Goal: Task Accomplishment & Management: Complete application form

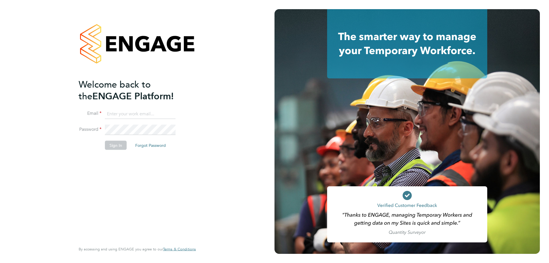
type input "l.moody@ionic.jobs"
click at [108, 145] on button "Sign In" at bounding box center [116, 144] width 22 height 9
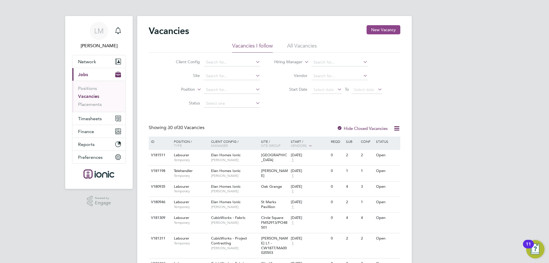
click at [383, 29] on button "New Vacancy" at bounding box center [384, 29] width 34 height 9
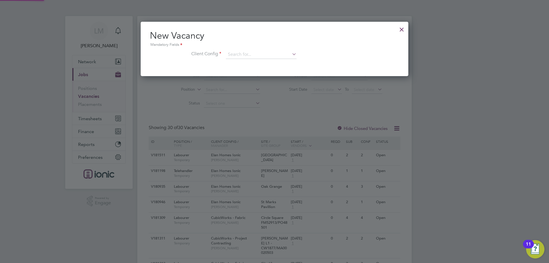
scroll to position [54, 268]
click at [250, 50] on div "New Vacancy Mandatory Fields Client Config" at bounding box center [274, 47] width 249 height 35
click at [257, 56] on input at bounding box center [261, 54] width 71 height 9
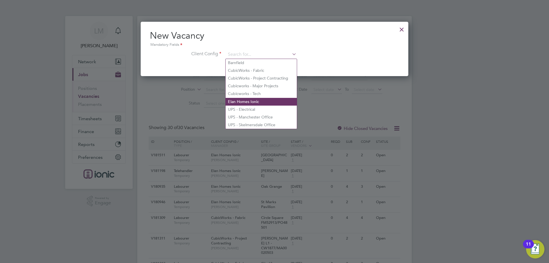
click at [262, 99] on li "Elan Homes Ionic" at bounding box center [261, 102] width 71 height 8
type input "Elan Homes Ionic"
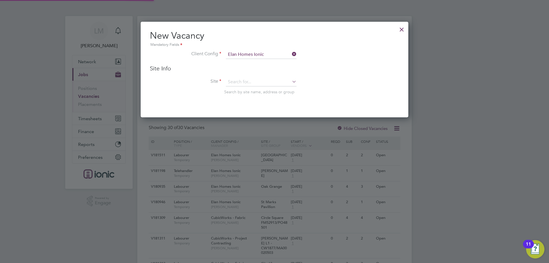
scroll to position [96, 268]
click at [255, 80] on input at bounding box center [261, 82] width 71 height 9
click at [251, 91] on li "St M arks Pavillion" at bounding box center [261, 90] width 71 height 8
type input "St Marks Pavillion"
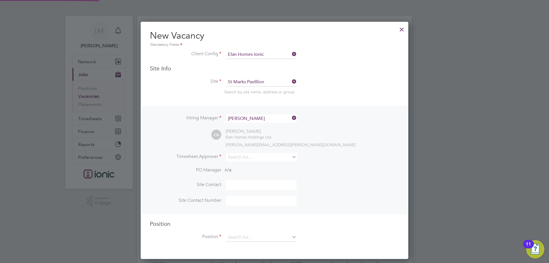
scroll to position [29, 0]
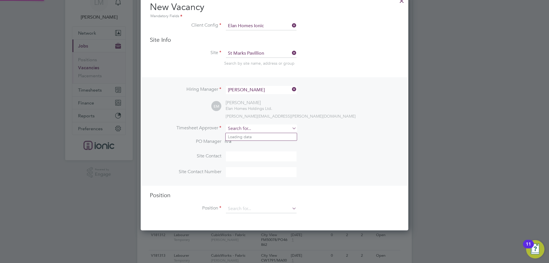
click at [240, 128] on input at bounding box center [261, 128] width 71 height 8
click at [267, 136] on li "Ell [PERSON_NAME]" at bounding box center [261, 137] width 71 height 8
type input "[PERSON_NAME]"
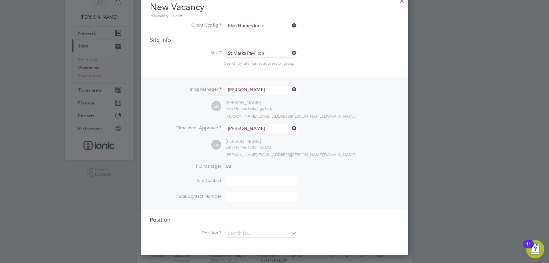
scroll to position [57, 0]
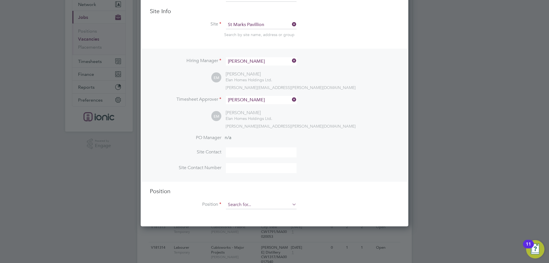
click at [261, 205] on input at bounding box center [261, 204] width 71 height 9
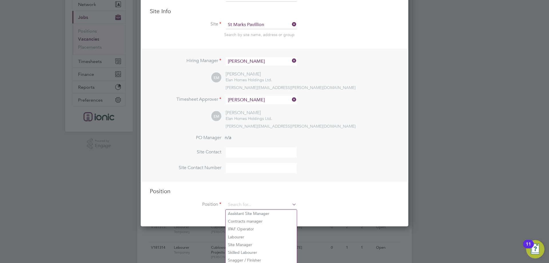
scroll to position [114, 0]
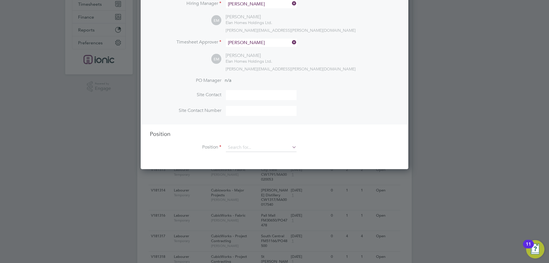
click at [253, 208] on li "Telehandler" at bounding box center [261, 211] width 71 height 8
type input "Telehandler"
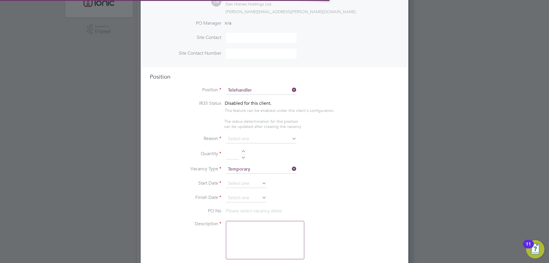
scroll to position [17, 30]
click at [249, 137] on input at bounding box center [261, 139] width 71 height 9
click at [251, 190] on li "Vacant Role" at bounding box center [261, 192] width 71 height 7
type input "Vacant Role"
click at [244, 151] on div at bounding box center [243, 152] width 5 height 4
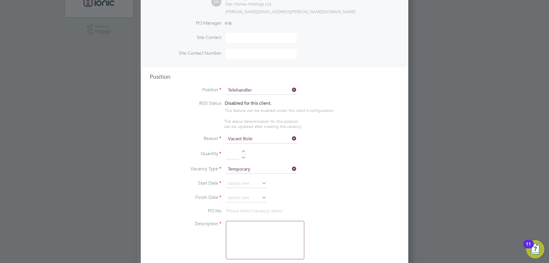
type input "1"
click at [244, 182] on input at bounding box center [246, 183] width 41 height 9
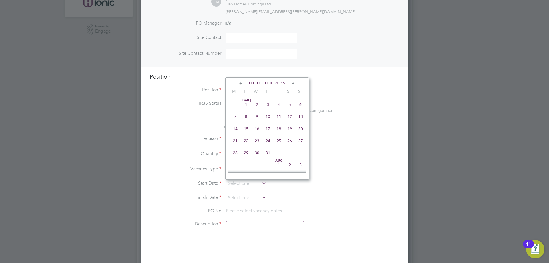
scroll to position [161, 0]
click at [268, 130] on span "2" at bounding box center [268, 124] width 11 height 11
type input "[DATE]"
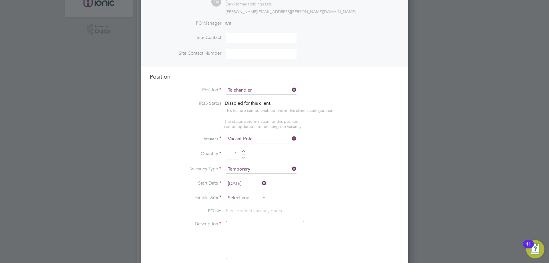
click at [240, 195] on input at bounding box center [246, 198] width 41 height 9
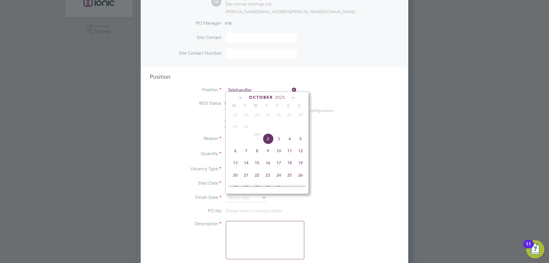
click at [281, 155] on span "10" at bounding box center [278, 150] width 11 height 11
type input "[DATE]"
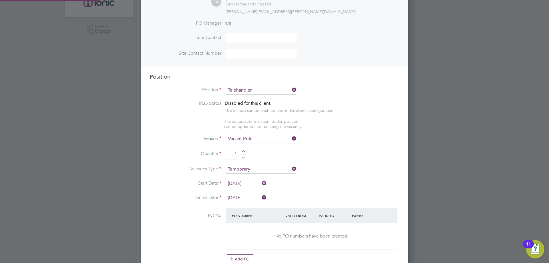
scroll to position [257, 0]
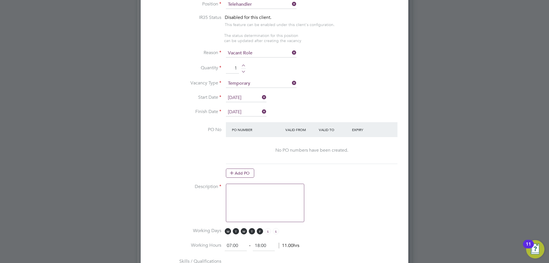
click at [249, 195] on textarea at bounding box center [265, 203] width 78 height 38
click at [247, 204] on textarea at bounding box center [265, 203] width 78 height 38
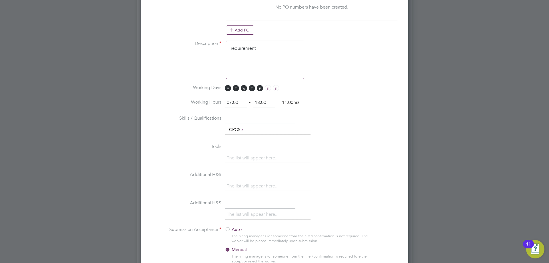
scroll to position [486, 0]
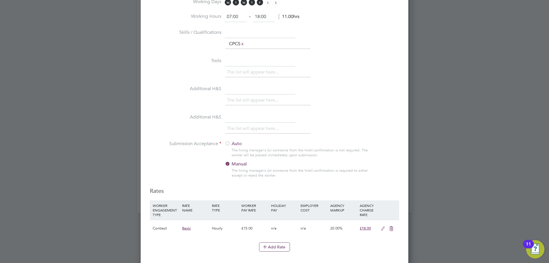
type textarea "requirement"
click at [228, 144] on div at bounding box center [228, 144] width 6 height 6
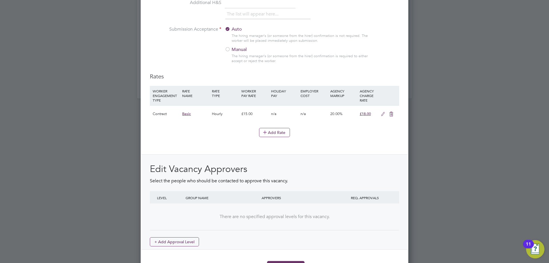
click at [381, 116] on icon at bounding box center [382, 114] width 7 height 5
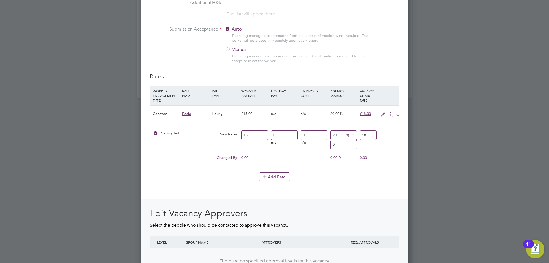
scroll to position [896, 268]
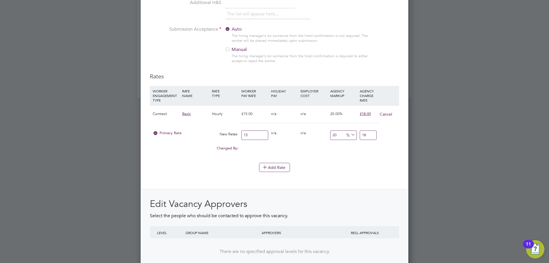
drag, startPoint x: 253, startPoint y: 133, endPoint x: 205, endPoint y: 135, distance: 48.6
click at [205, 135] on div "Primary Rate New Rates: 15 0 n/a 0 n/a 20 0 % 18" at bounding box center [274, 135] width 249 height 15
type input "1"
type input "1.2"
type input "19"
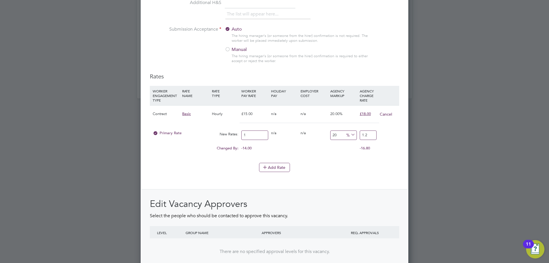
type input "22.8"
type input "19.00"
type input "-89.47368421052632"
type input "2"
type input "15.789473684210526"
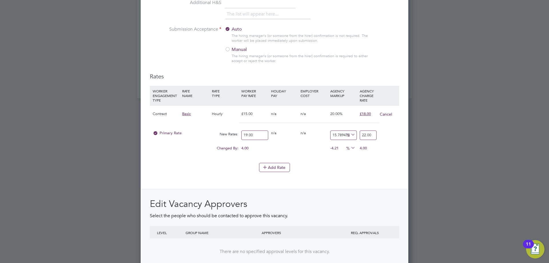
type input "22.00"
click at [187, 180] on div "Rates WORKER ENGAGEMENT TYPE RATE NAME RATE TYPE WORKER PAY RATE HOLIDAY PAY EM…" at bounding box center [274, 179] width 249 height 212
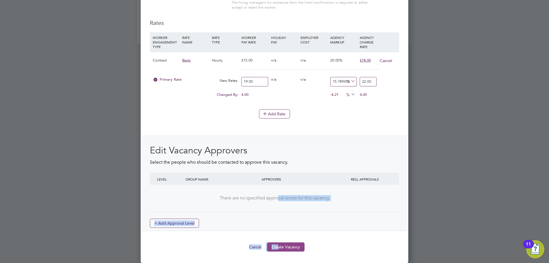
drag, startPoint x: 280, startPoint y: 244, endPoint x: 280, endPoint y: 241, distance: 2.9
click at [280, 244] on button "Create Vacancy" at bounding box center [285, 246] width 37 height 9
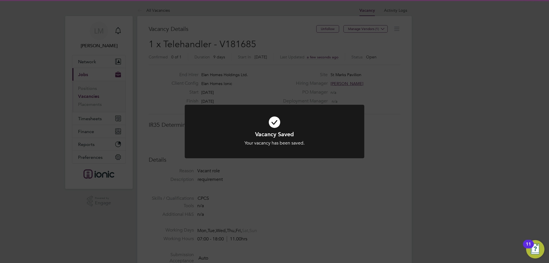
scroll to position [17, 40]
click at [190, 184] on div "Vacancy Saved Your vacancy has been saved. Cancel Okay" at bounding box center [274, 131] width 549 height 263
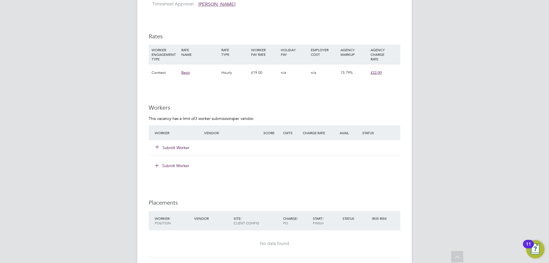
scroll to position [308, 0]
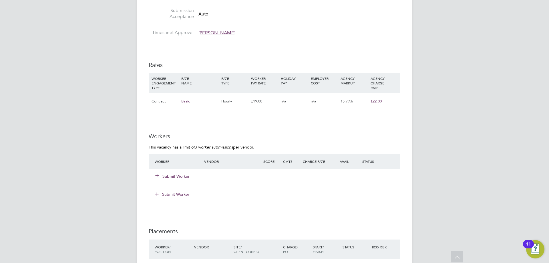
click at [174, 177] on button "Submit Worker" at bounding box center [173, 176] width 34 height 6
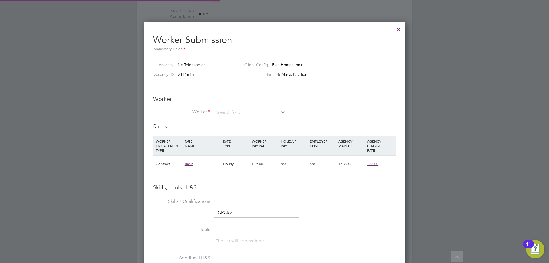
scroll to position [361, 262]
click at [246, 113] on input at bounding box center [250, 112] width 71 height 9
click at [244, 119] on li "[PERSON_NAME] ano (464414)" at bounding box center [249, 121] width 71 height 8
type input "[PERSON_NAME] (464414)"
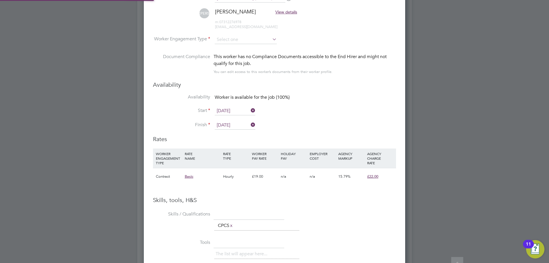
scroll to position [0, 0]
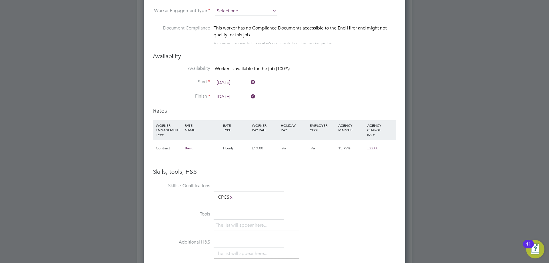
click at [243, 15] on input at bounding box center [246, 11] width 62 height 9
click at [242, 18] on li "Contract" at bounding box center [245, 18] width 63 height 7
type input "Contract"
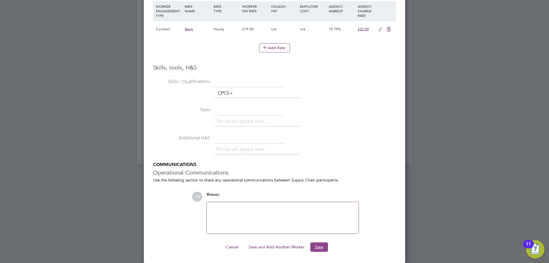
click at [317, 246] on button "Save" at bounding box center [319, 246] width 18 height 9
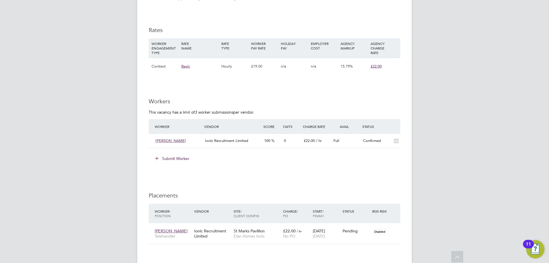
scroll to position [429, 0]
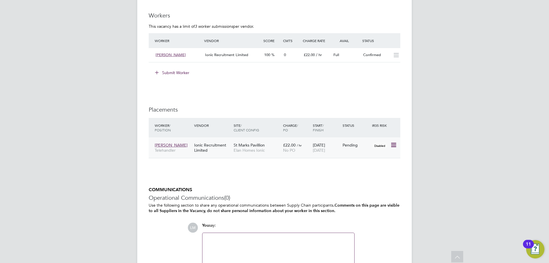
click at [392, 142] on icon at bounding box center [393, 145] width 6 height 7
drag, startPoint x: 363, startPoint y: 179, endPoint x: 347, endPoint y: 173, distance: 17.6
click at [363, 179] on li "Start" at bounding box center [367, 180] width 59 height 8
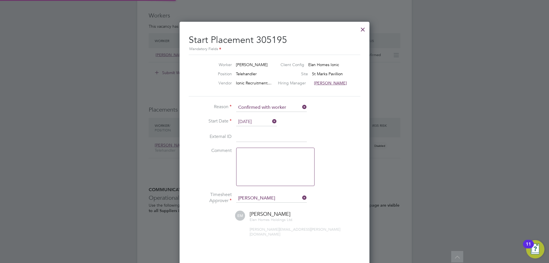
scroll to position [6, 71]
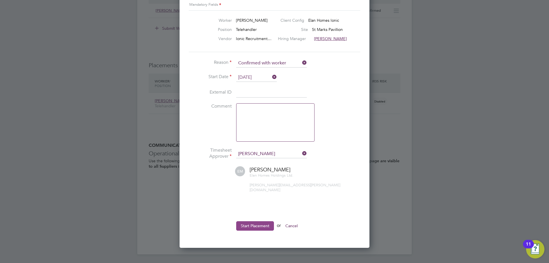
click at [265, 222] on button "Start Placement" at bounding box center [255, 225] width 38 height 9
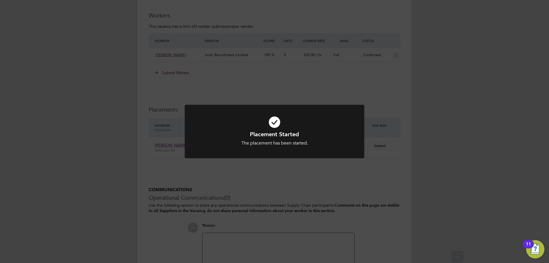
click at [322, 210] on div "Placement Started The placement has been started. Cancel Okay" at bounding box center [274, 131] width 549 height 263
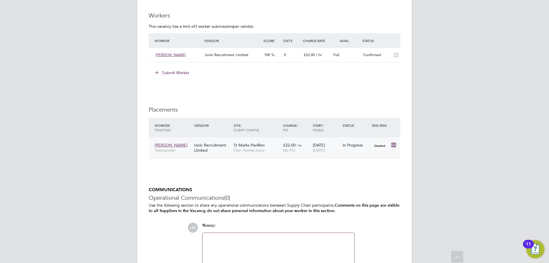
scroll to position [473, 0]
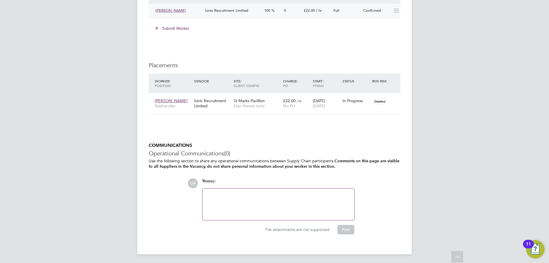
drag, startPoint x: 203, startPoint y: 131, endPoint x: 194, endPoint y: 10, distance: 121.9
